Goal: Information Seeking & Learning: Learn about a topic

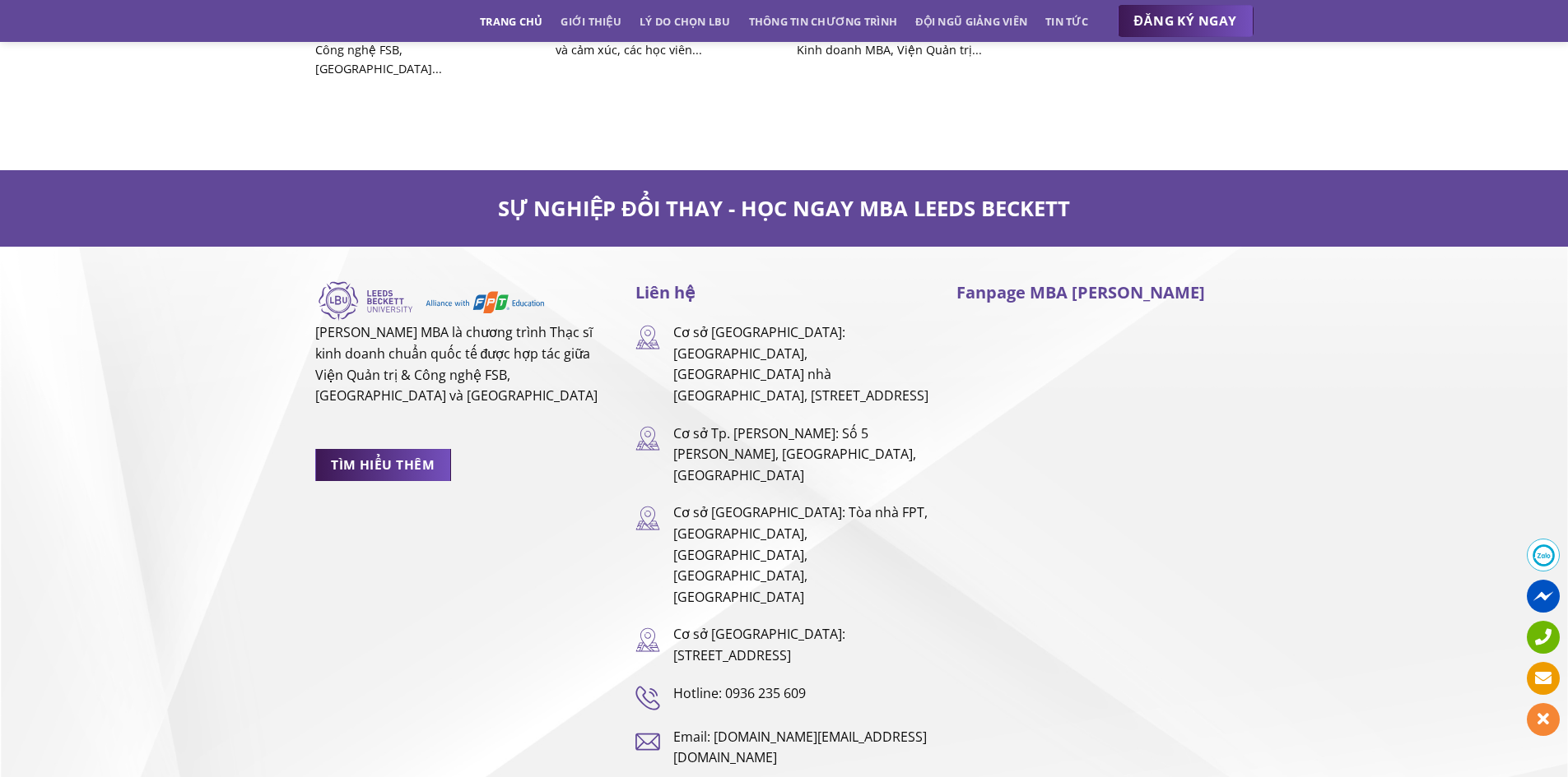
scroll to position [10368, 0]
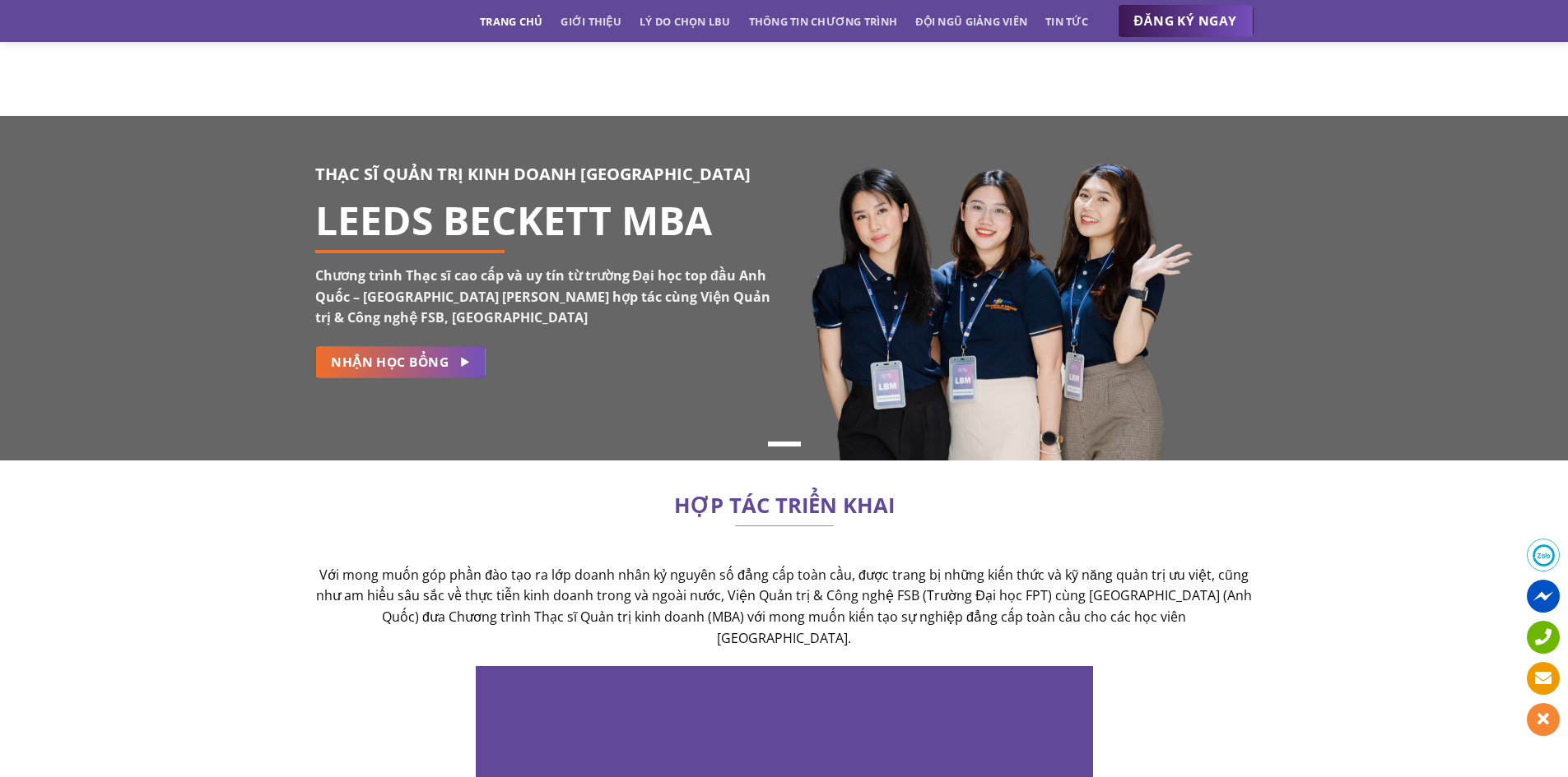
scroll to position [10368, 0]
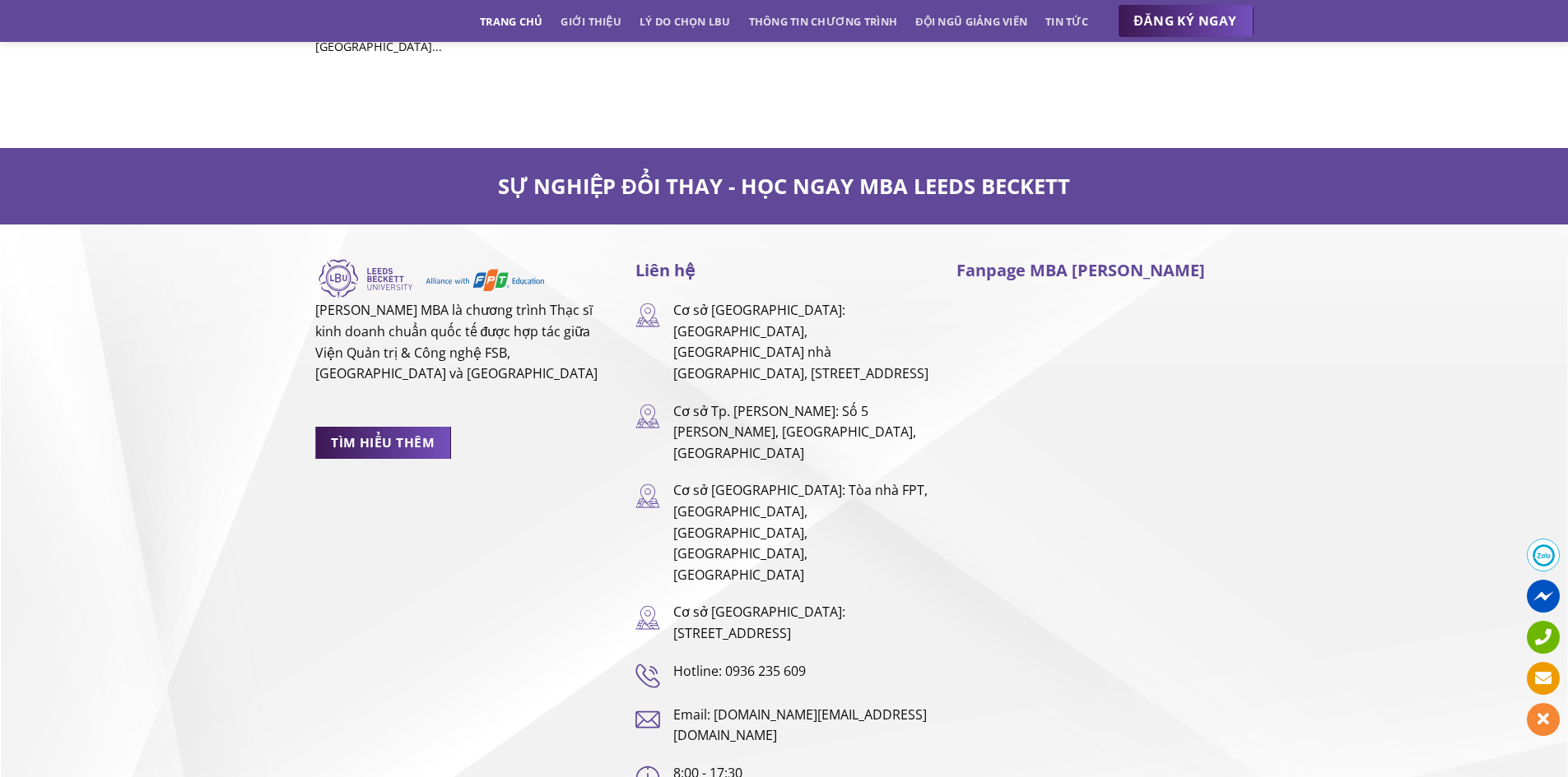
drag, startPoint x: 543, startPoint y: 304, endPoint x: 308, endPoint y: 258, distance: 239.5
click at [308, 258] on div "LEEDS BECKETT MBA là chương trình Thạc sĩ kinh doanh chuẩn quốc tế được hợp tác…" at bounding box center [463, 523] width 321 height 533
click at [350, 257] on img at bounding box center [430, 278] width 230 height 42
click at [559, 362] on div "LEEDS BECKETT MBA là chương trình Thạc sĩ kinh doanh chuẩn quốc tế được hợp tác…" at bounding box center [463, 363] width 296 height 214
click at [591, 20] on link "Giới thiệu" at bounding box center [591, 22] width 61 height 30
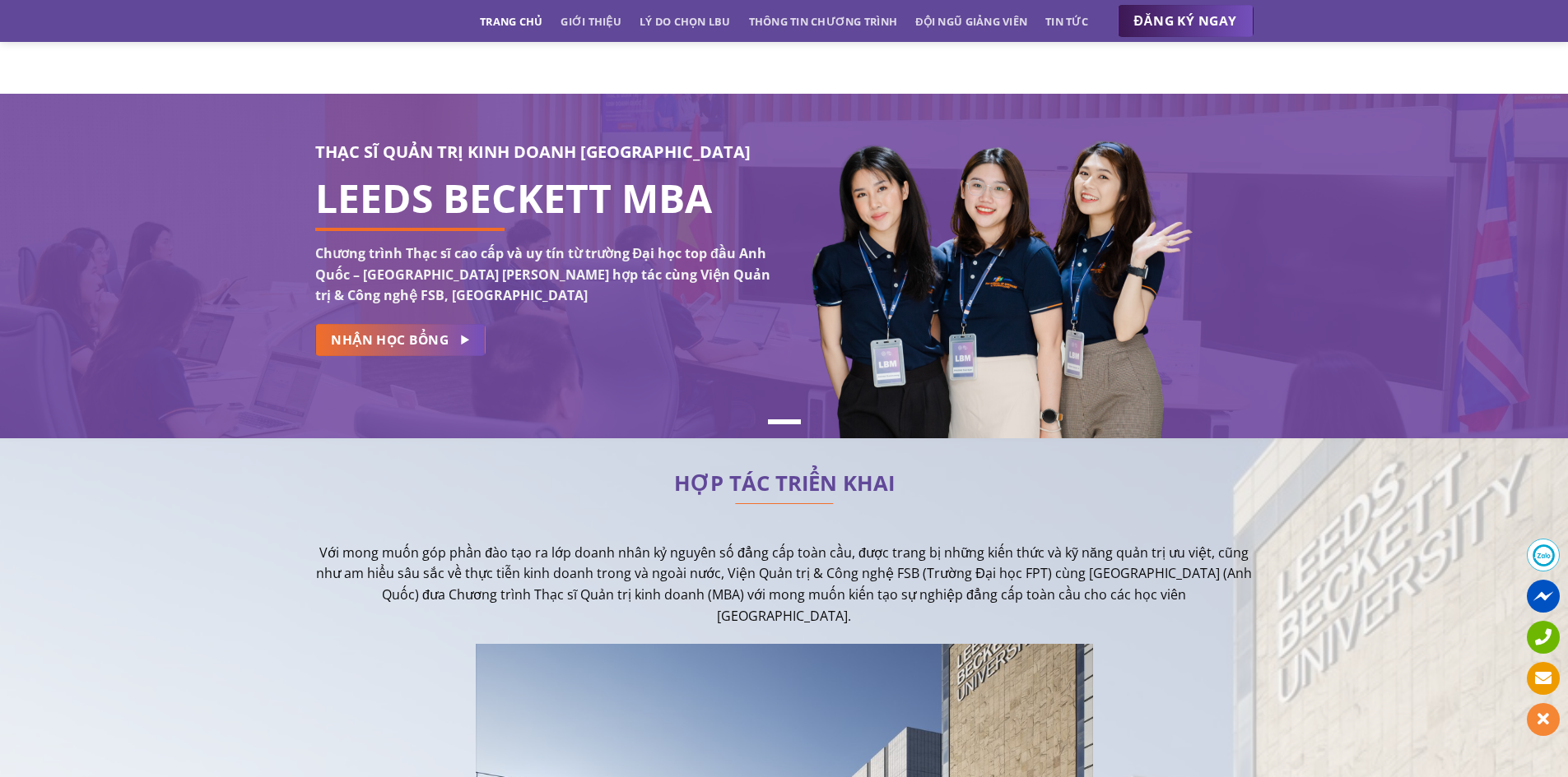
scroll to position [0, 0]
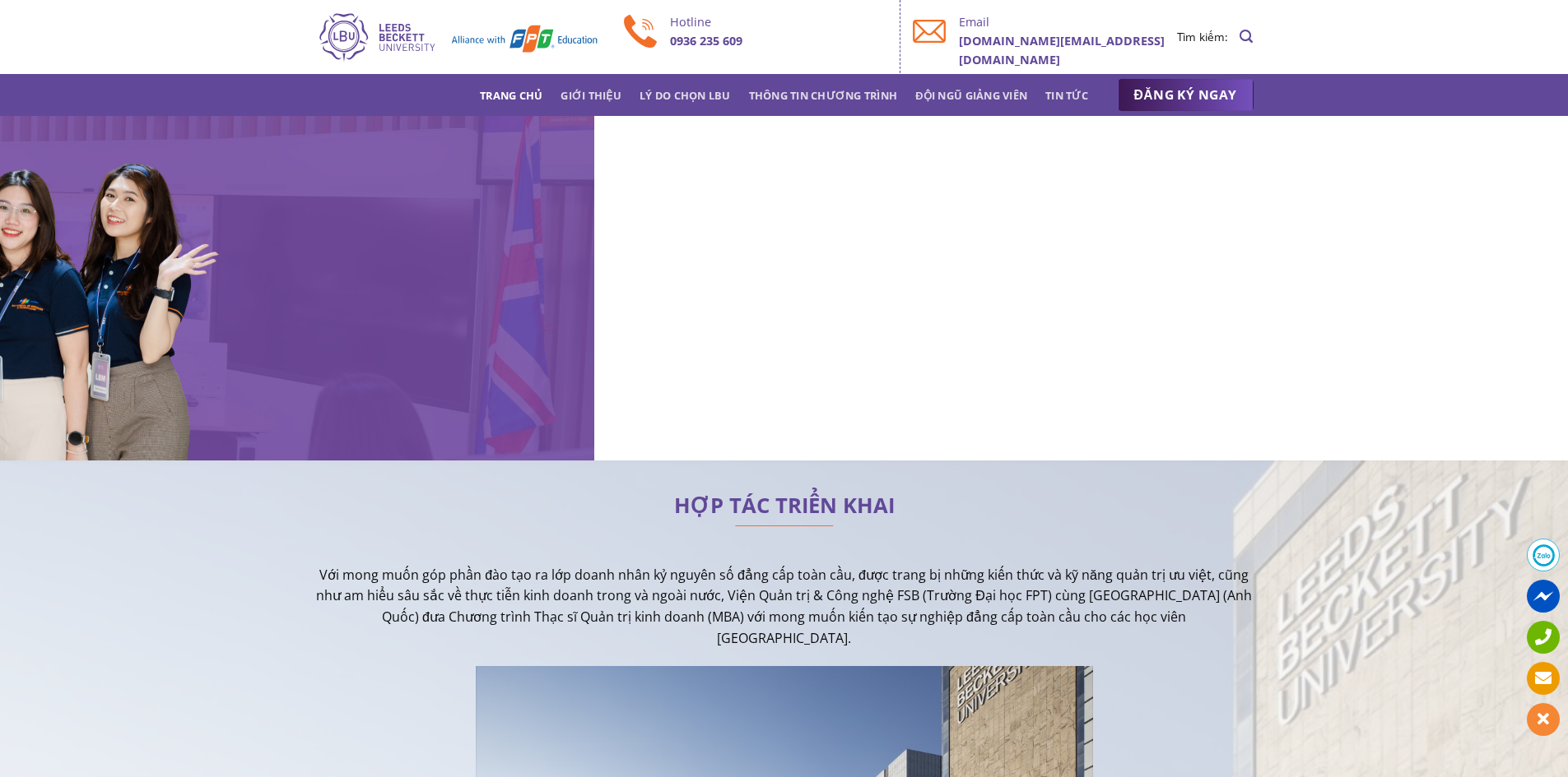
click at [0, 153] on div "THẠC SĨ QUẢN TRỊ KINH DOANH ANH QUỐC LEEDS BECKETT MBA Chương trình Thạc sĩ cao…" at bounding box center [784, 289] width 1568 height 345
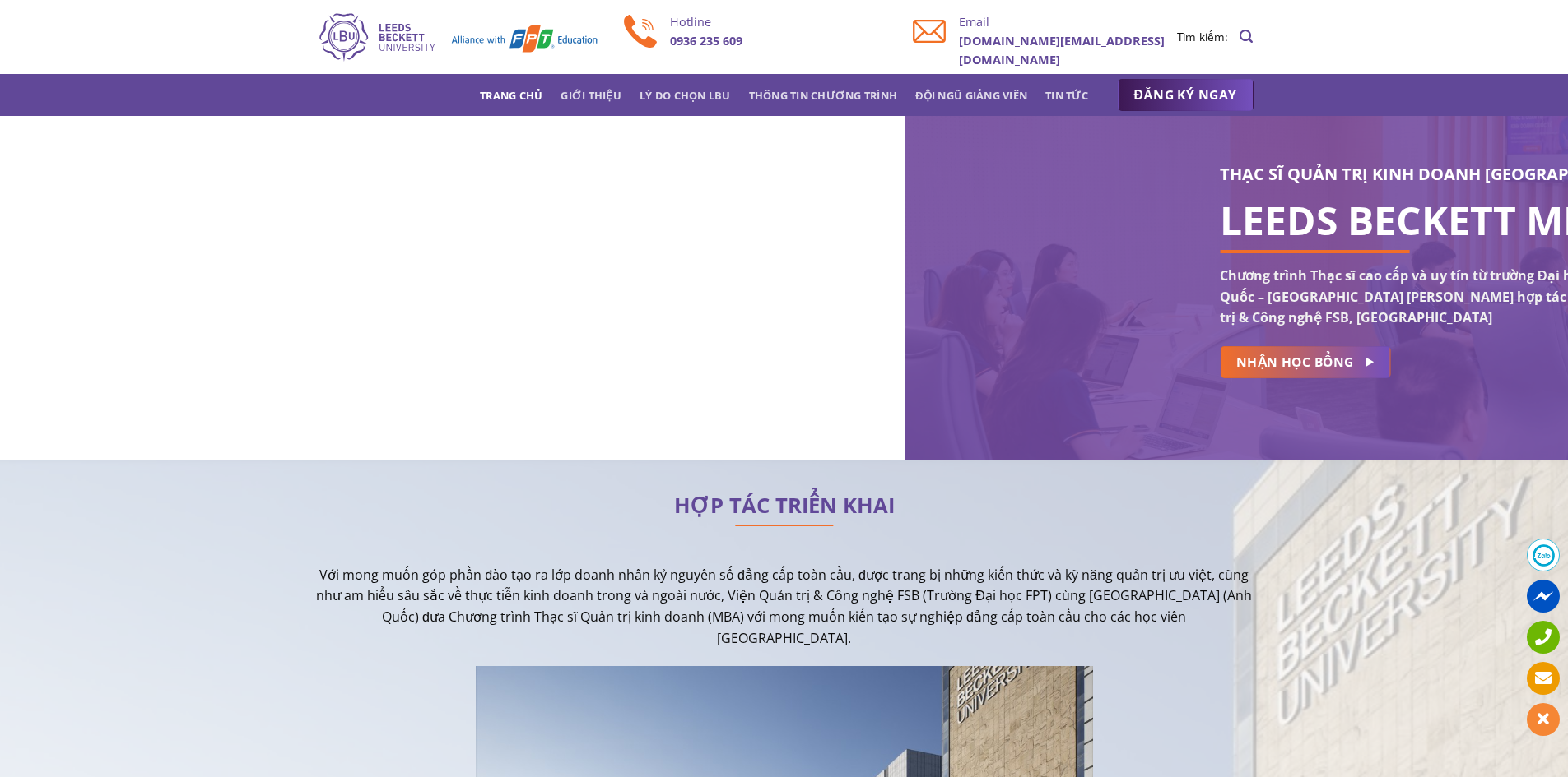
click at [1403, 338] on div "THẠC SĨ QUẢN TRỊ KINH DOANH ANH QUỐC LEEDS BECKETT MBA Chương trình Thạc sĩ cao…" at bounding box center [784, 289] width 1568 height 345
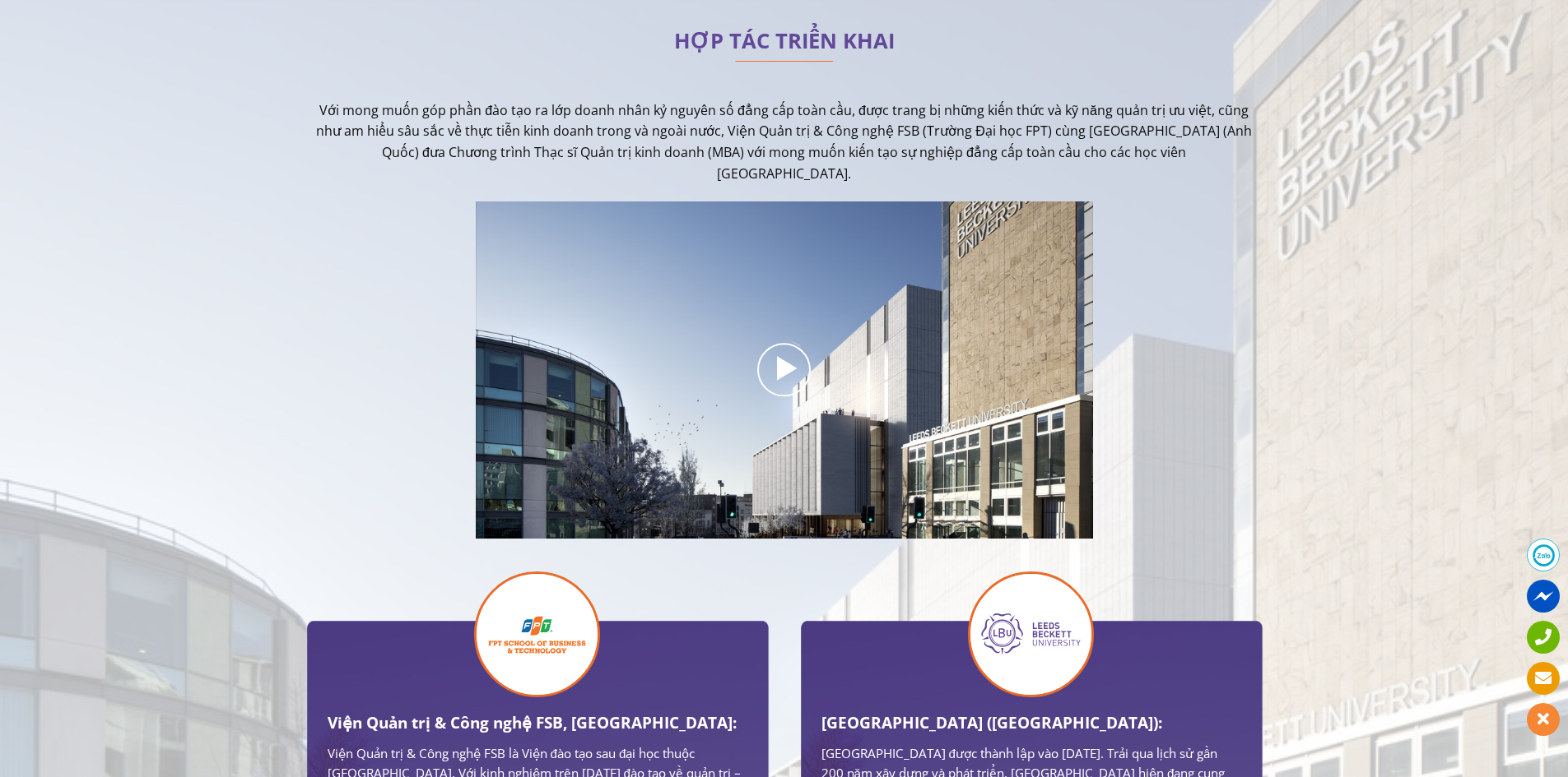
scroll to position [493, 0]
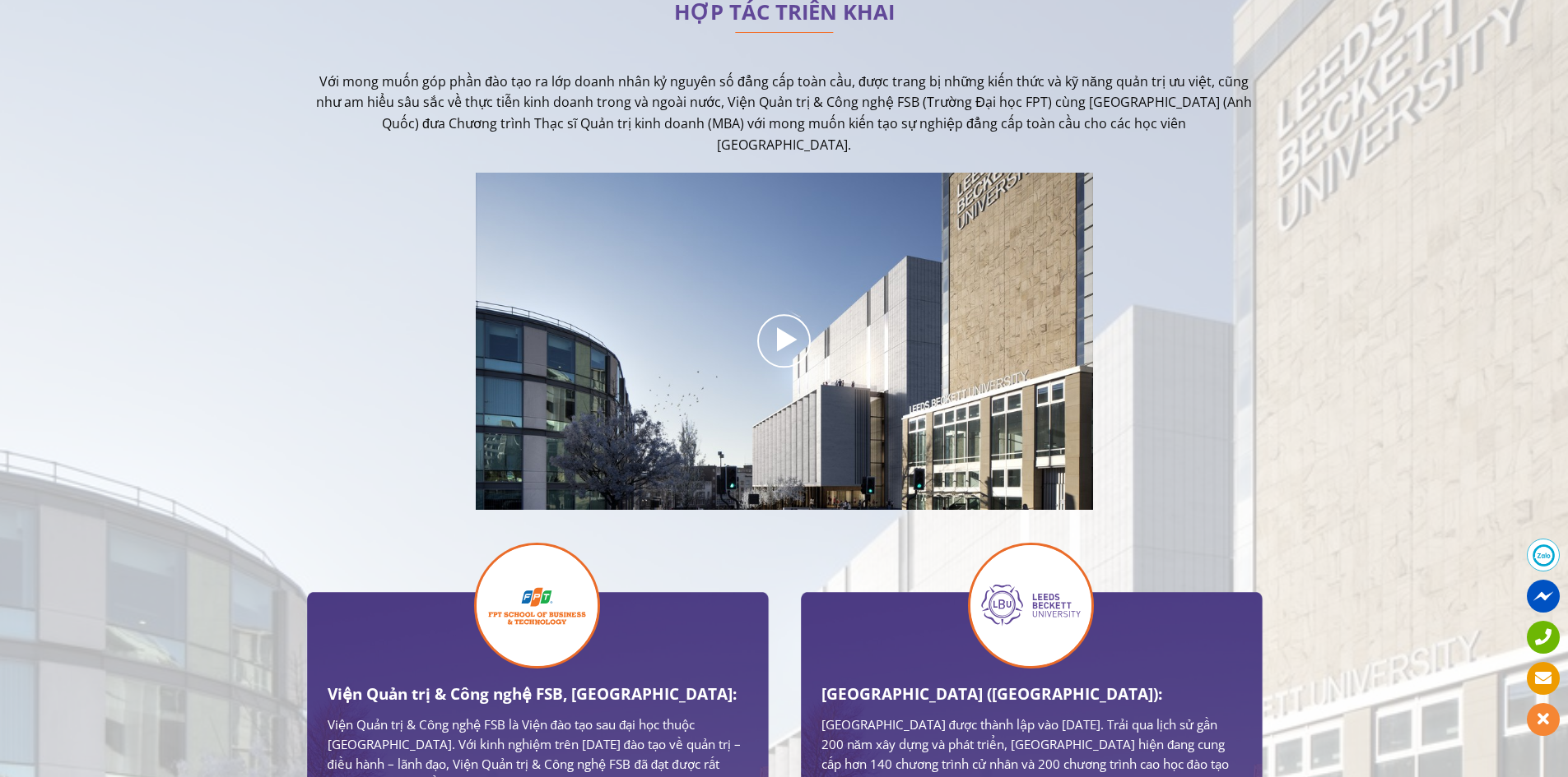
click at [161, 274] on div "HỢP TÁC TRIỂN KHAI Với mong muốn góp phần đào tạo ra lớp doanh nhân kỷ nguyên s…" at bounding box center [784, 550] width 1568 height 1115
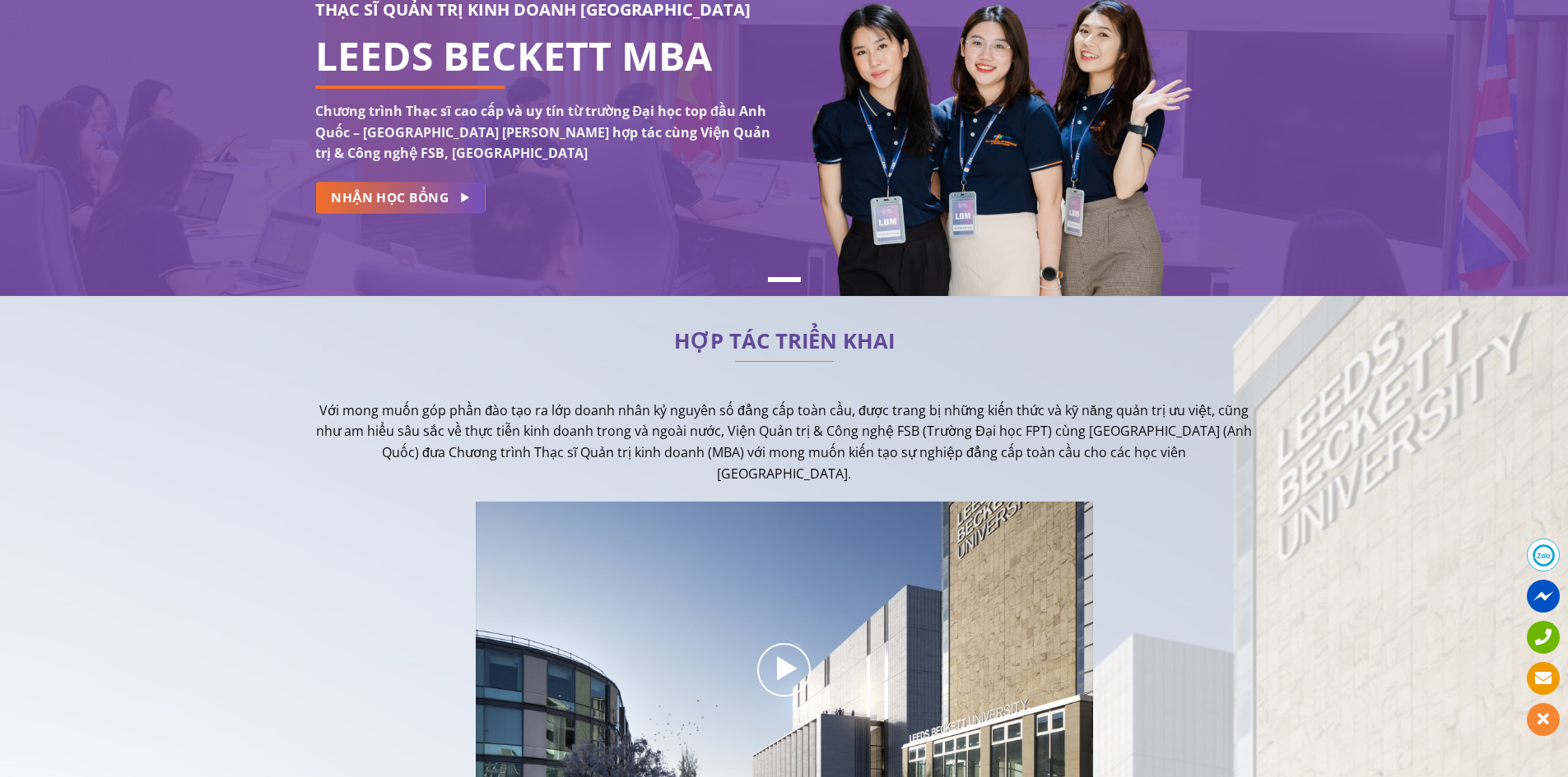
scroll to position [329, 0]
